Goal: Task Accomplishment & Management: Complete application form

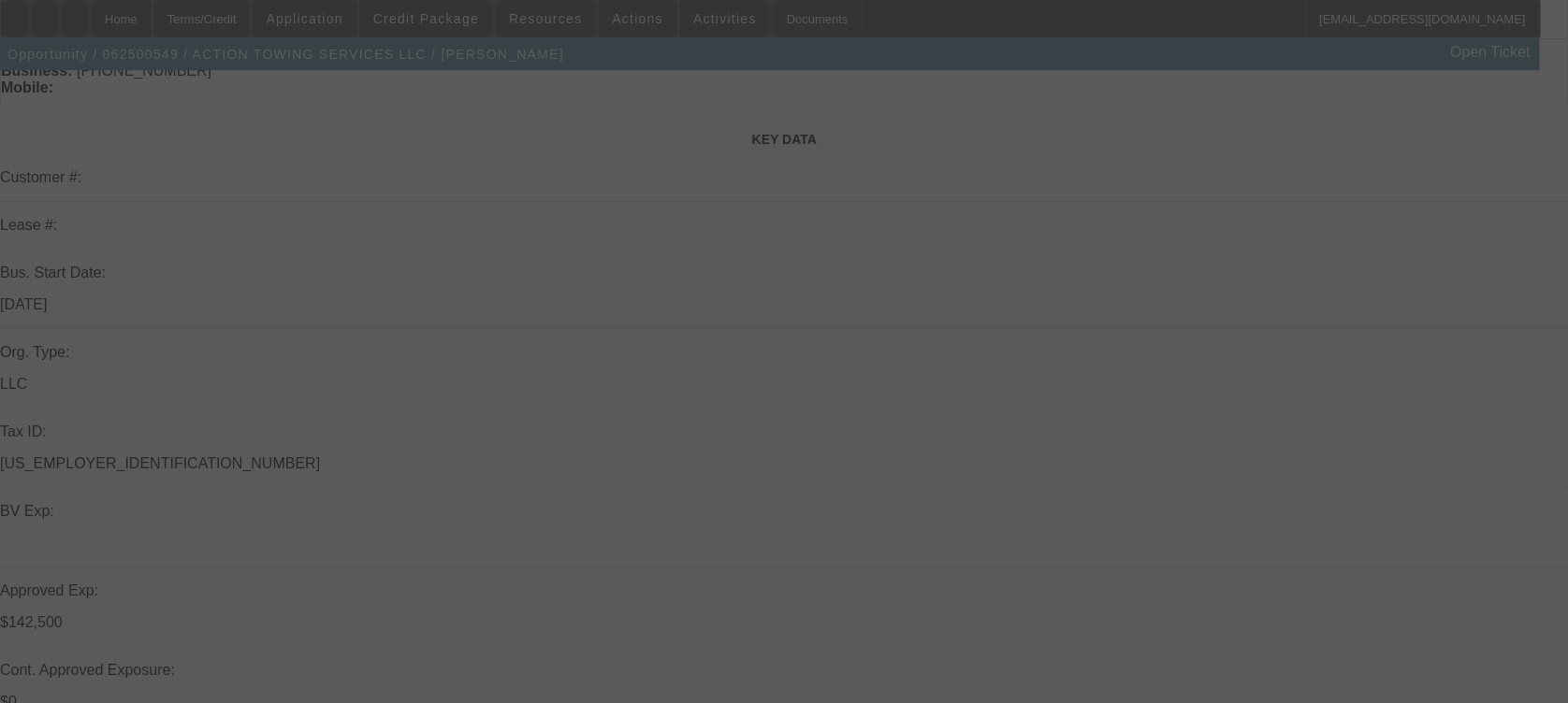
scroll to position [438, 0]
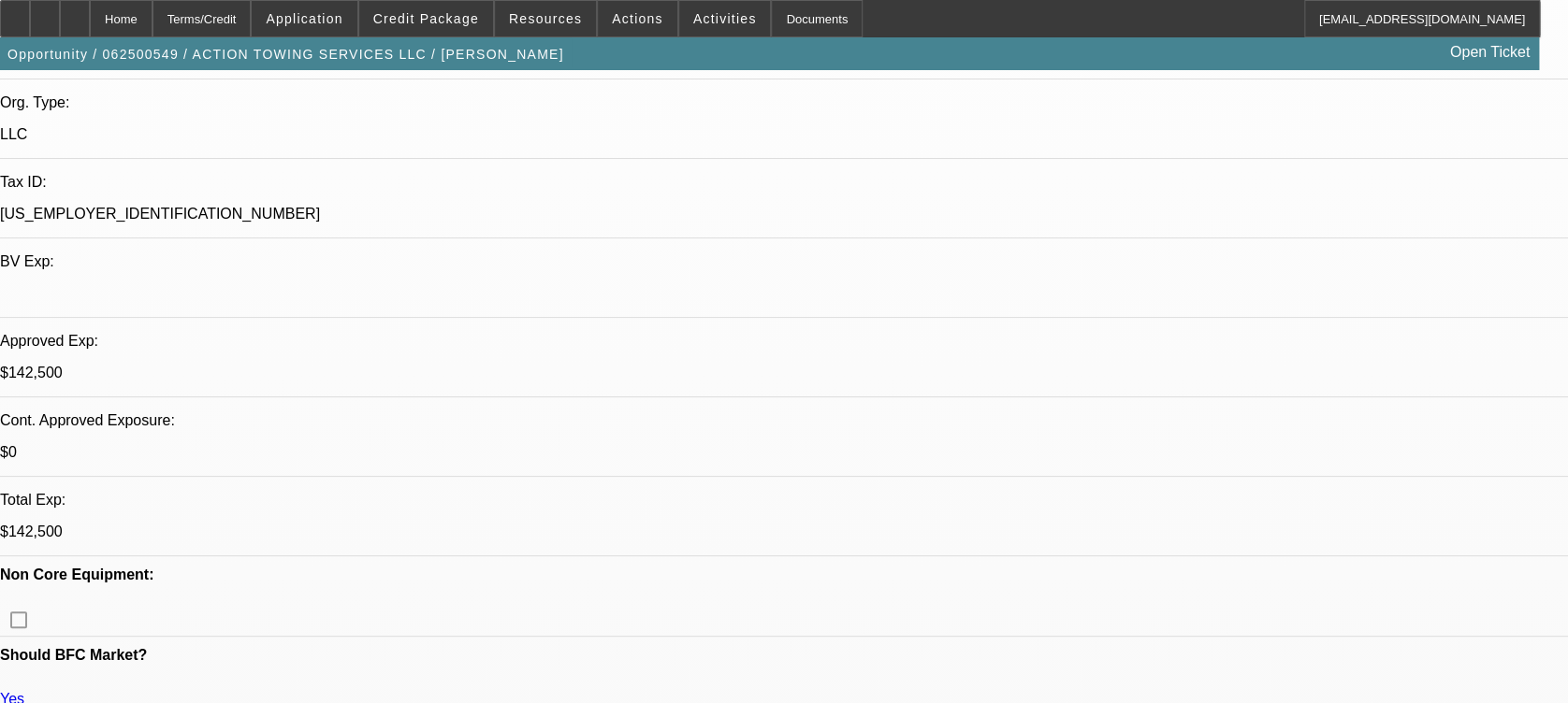
select select "0"
select select "0.1"
select select "0"
select select "2"
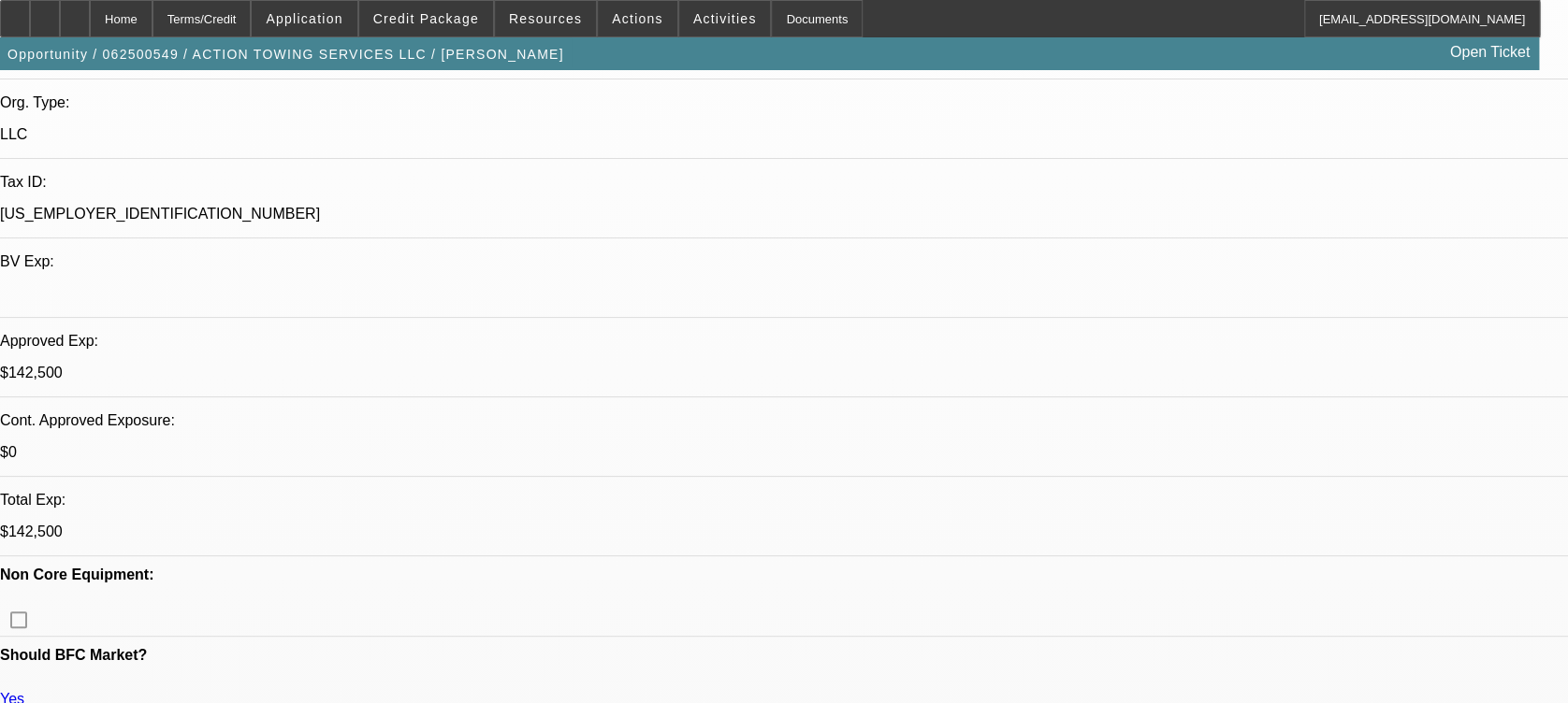
select select "0.1"
select select "0"
select select "0.1"
select select "0"
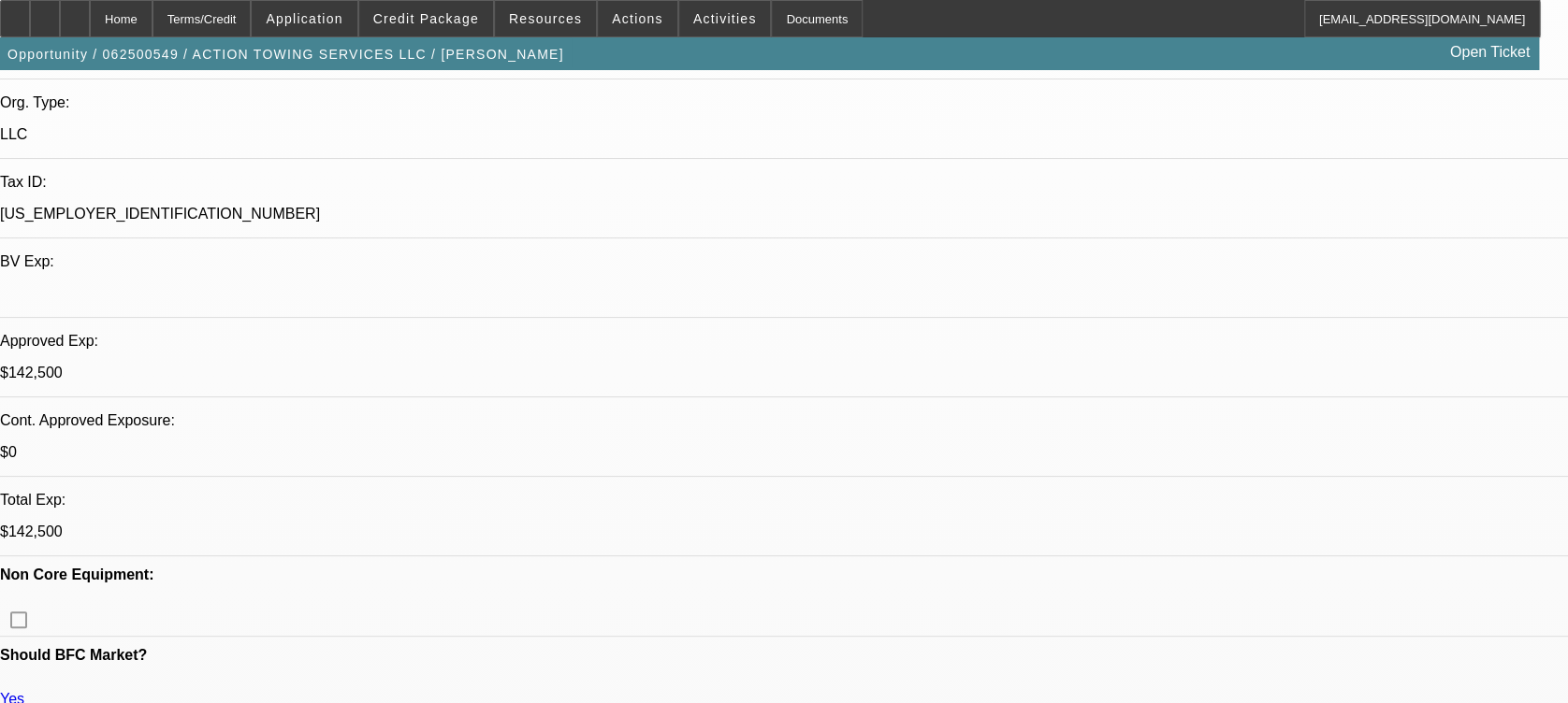
select select "0"
select select "1"
select select "2"
select select "4"
select select "1"
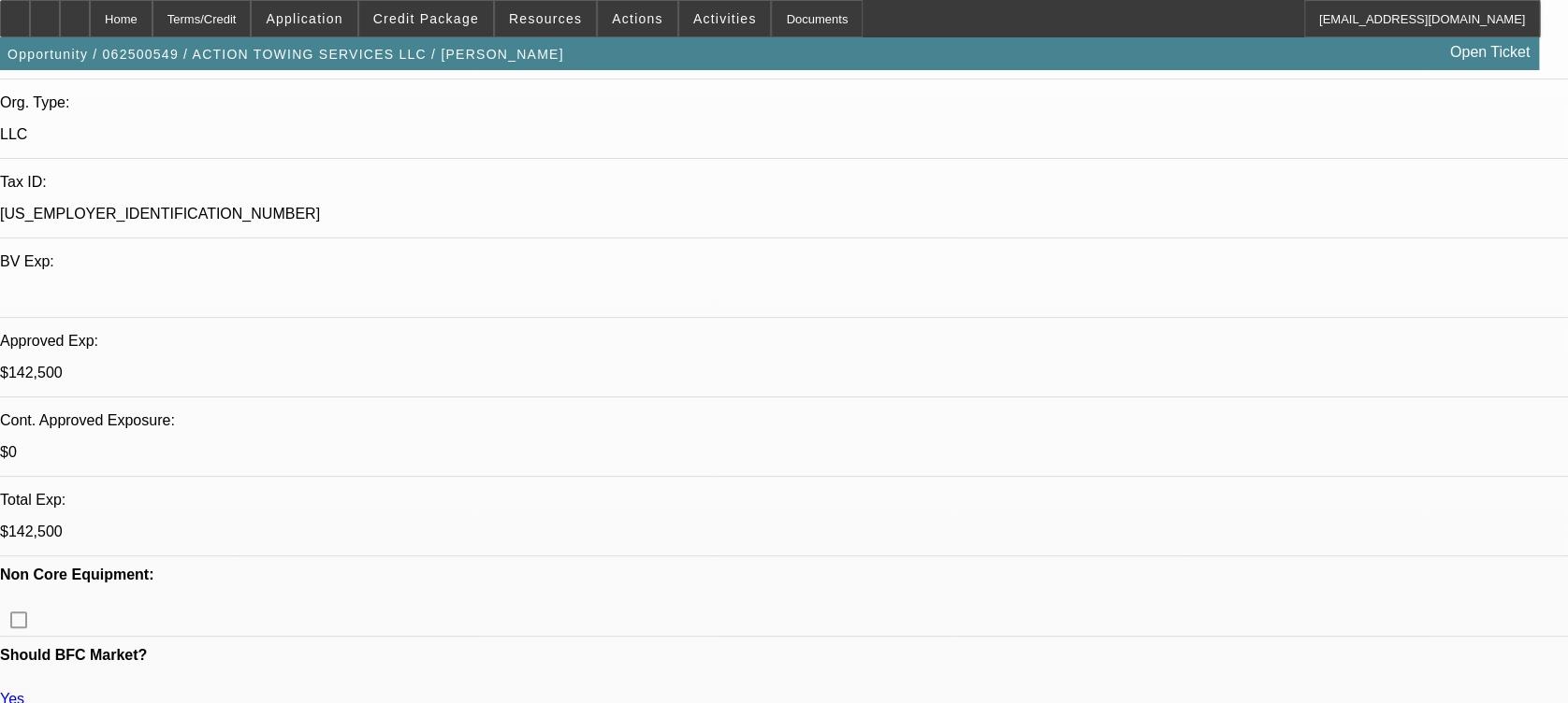
select select "2"
select select "4"
select select "1"
select select "2"
select select "4"
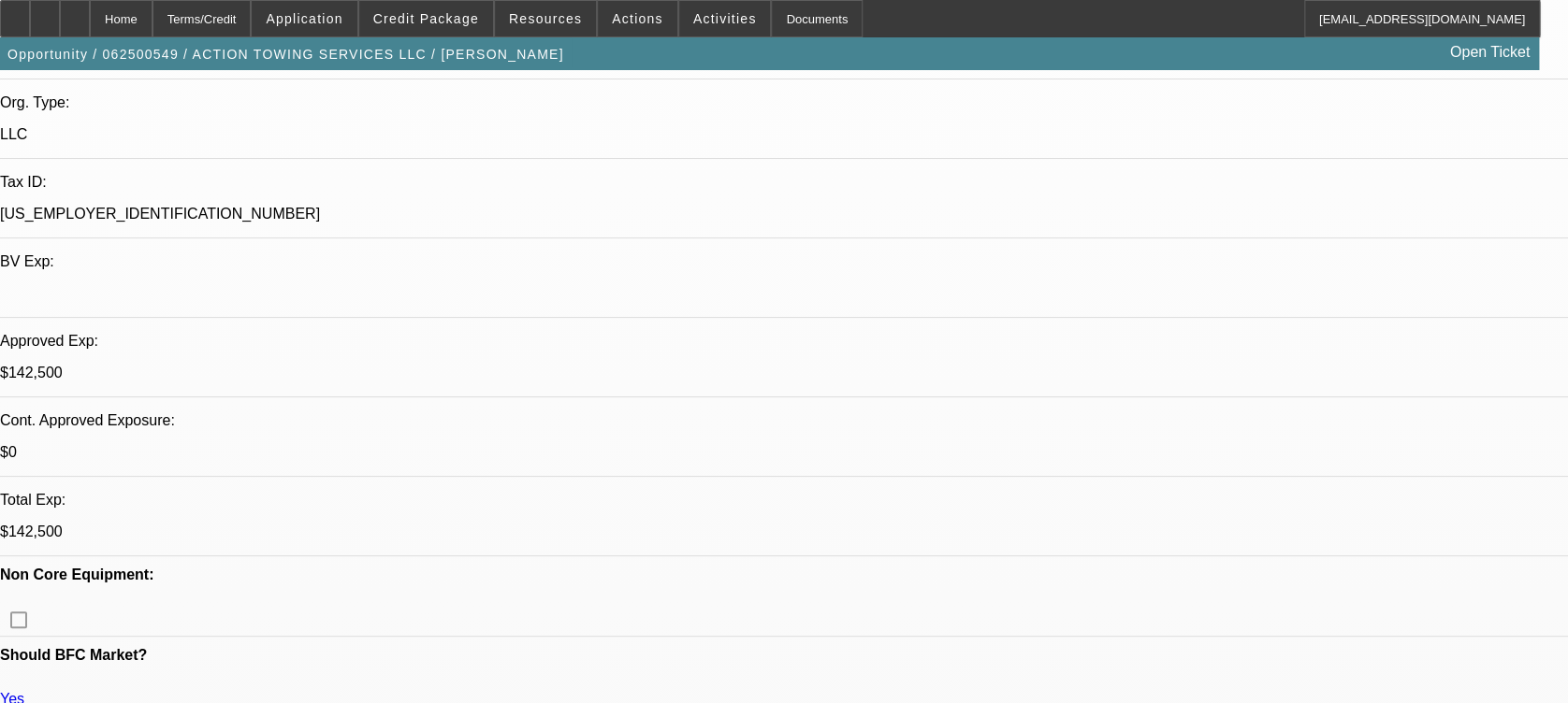
select select "1"
select select "2"
select select "6"
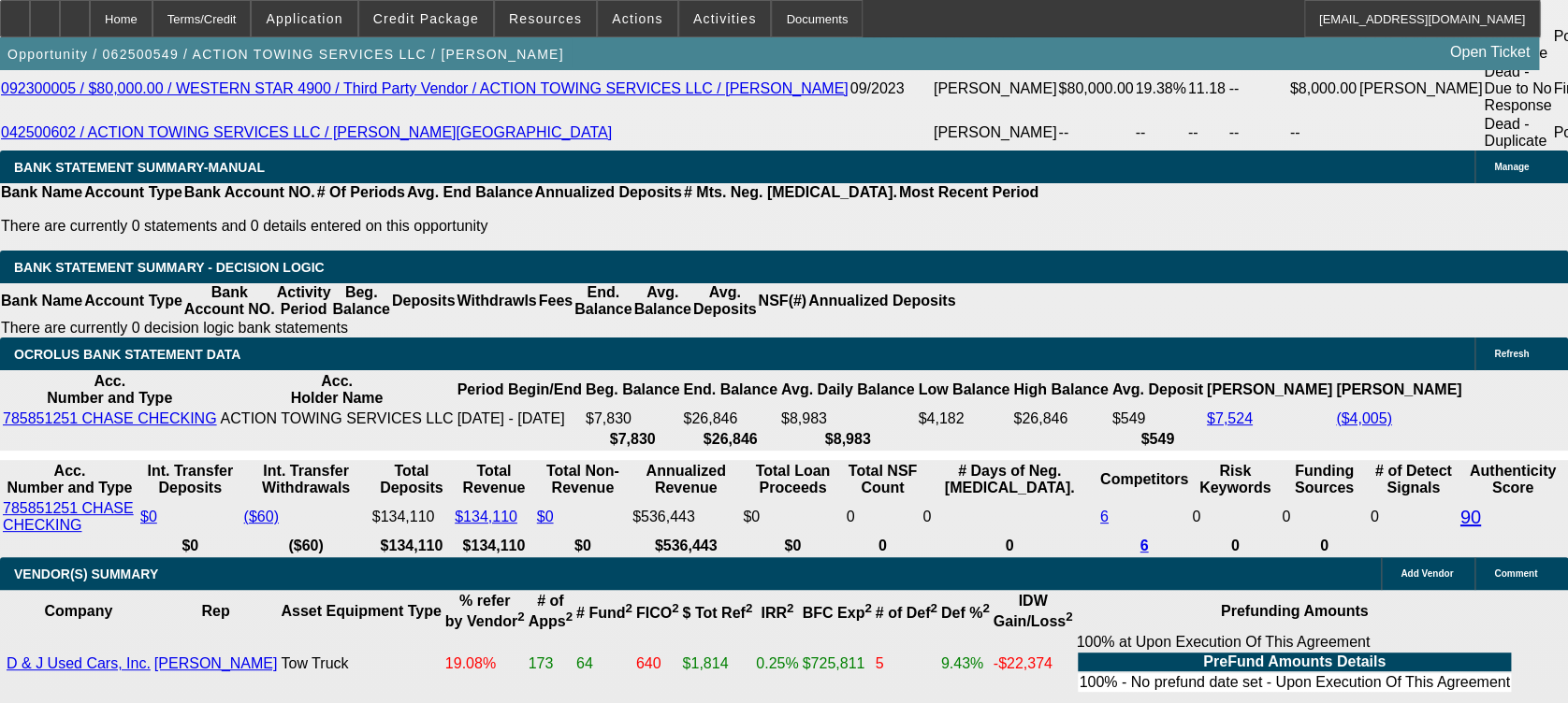
scroll to position [3442, 0]
